Goal: Transaction & Acquisition: Purchase product/service

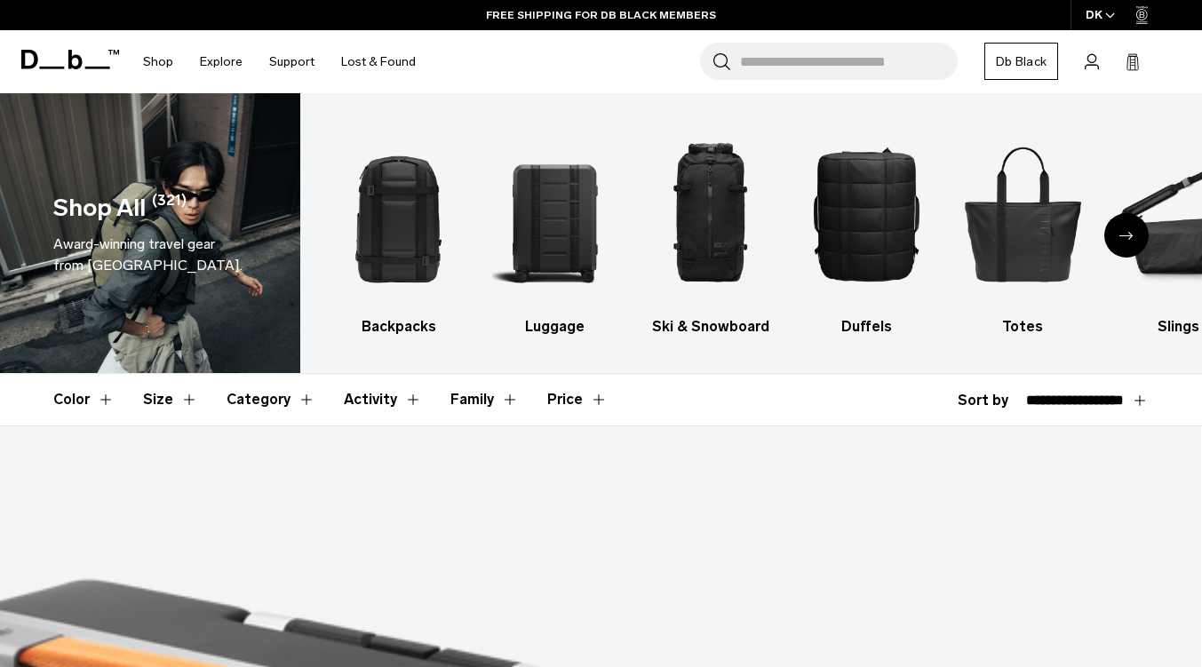
select select "**********"
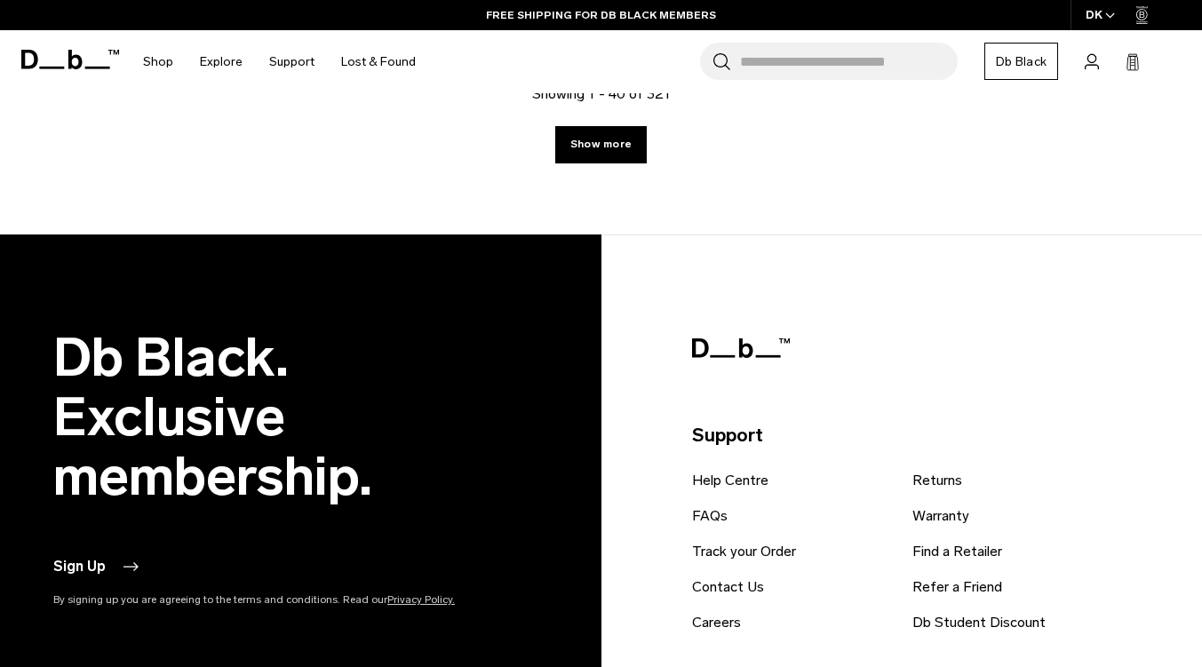
scroll to position [5066, 0]
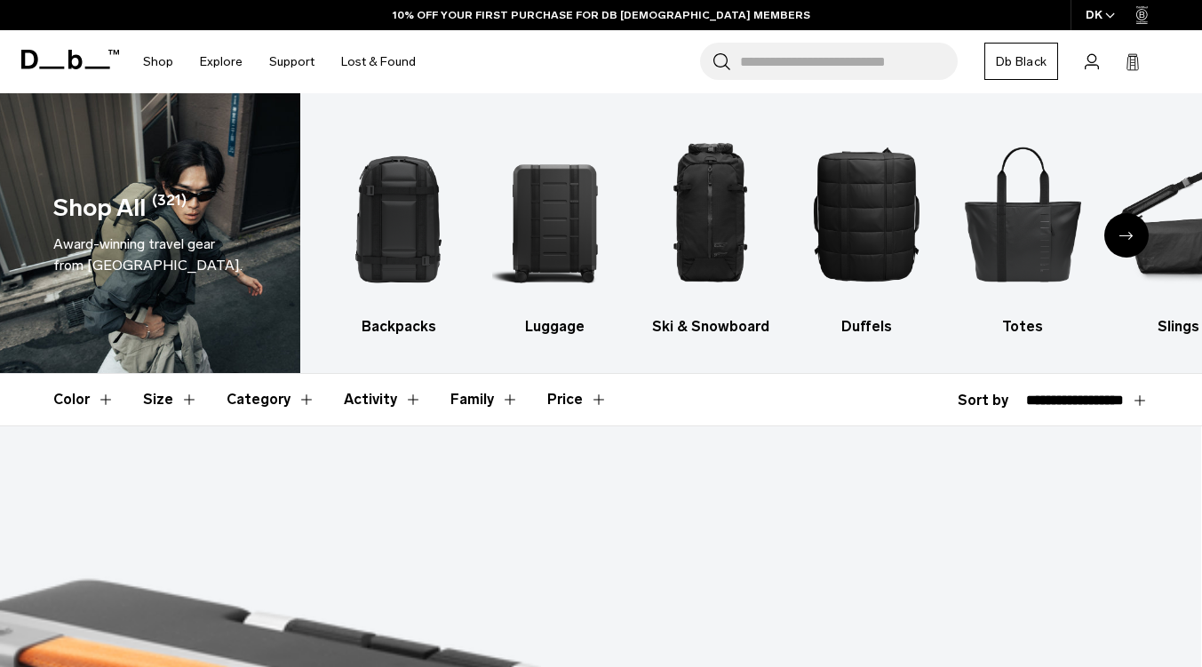
select select "**********"
